Goal: Task Accomplishment & Management: Manage account settings

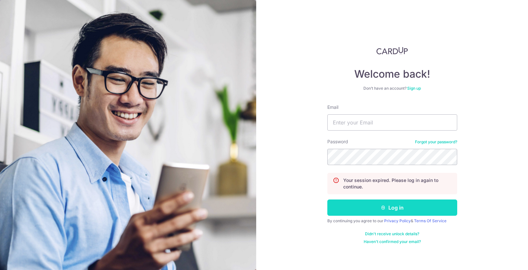
type input "[EMAIL_ADDRESS][DOMAIN_NAME]"
click at [370, 209] on button "Log in" at bounding box center [393, 208] width 130 height 16
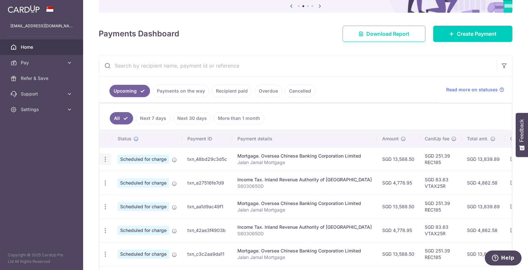
click at [103, 159] on icon "button" at bounding box center [105, 159] width 7 height 7
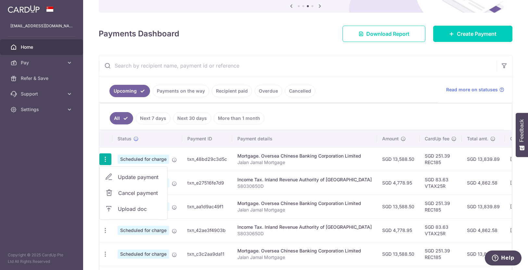
click at [147, 177] on span "Update payment" at bounding box center [140, 177] width 44 height 8
radio input "true"
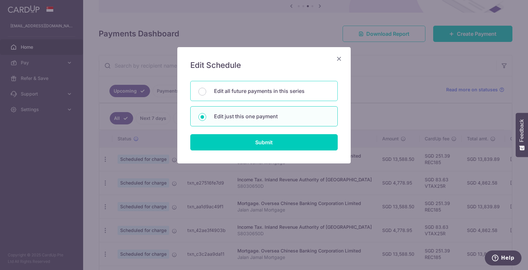
click at [253, 91] on p "Edit all future payments in this series" at bounding box center [272, 91] width 116 height 8
click at [206, 91] on input "Edit all future payments in this series" at bounding box center [203, 92] width 8 height 8
radio input "true"
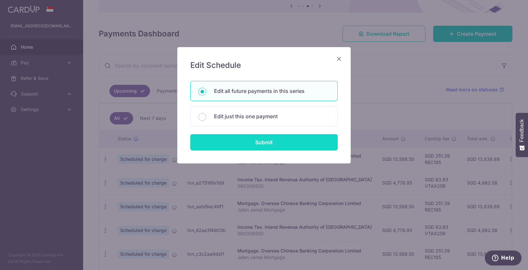
click at [277, 140] on input "Submit" at bounding box center [264, 142] width 148 height 16
radio input "true"
type input "13,588.50"
type input "Jalan Jamal Mortgage"
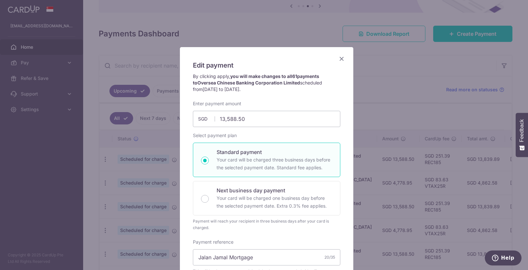
click at [339, 59] on icon "Close" at bounding box center [342, 59] width 8 height 8
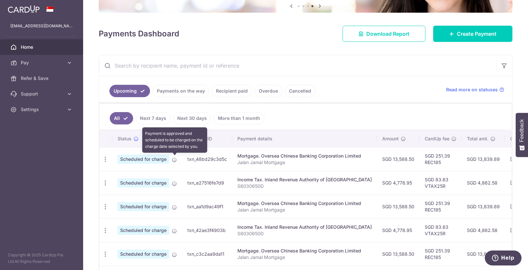
click at [175, 160] on icon at bounding box center [174, 159] width 5 height 5
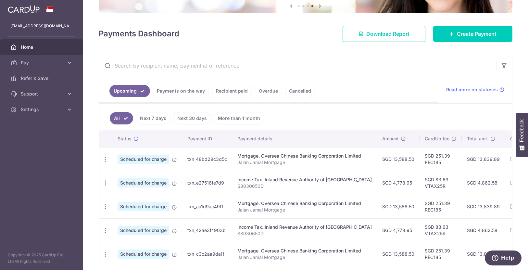
click at [32, 67] on link "Pay" at bounding box center [41, 63] width 83 height 16
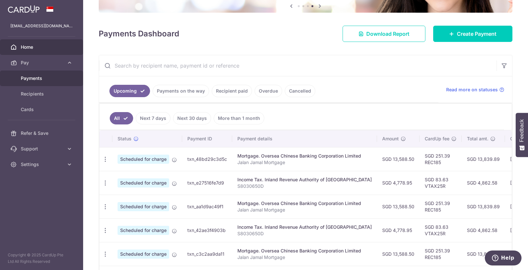
click at [30, 84] on link "Payments" at bounding box center [41, 79] width 83 height 16
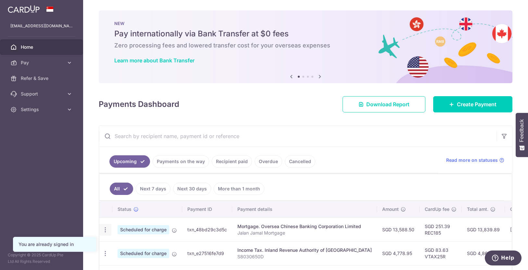
click at [104, 230] on icon "button" at bounding box center [105, 230] width 7 height 7
click at [137, 264] on span "Cancel payment" at bounding box center [140, 264] width 44 height 8
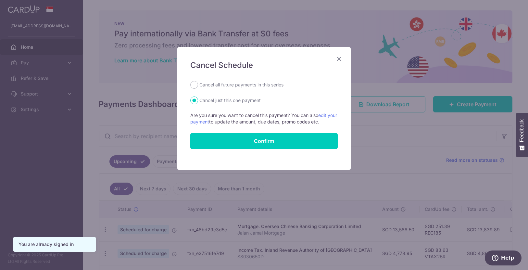
click at [245, 83] on label "Cancel all future payments in this series" at bounding box center [242, 85] width 84 height 8
click at [198, 83] on input "Cancel all future payments in this series" at bounding box center [194, 85] width 8 height 8
radio input "true"
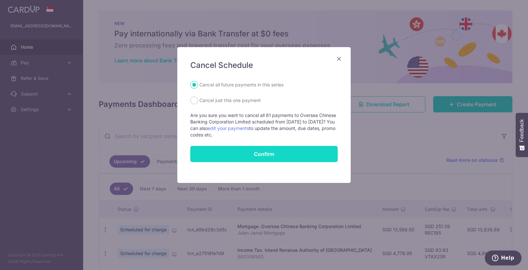
click at [261, 153] on button "Confirm" at bounding box center [264, 154] width 148 height 16
